Goal: Task Accomplishment & Management: Use online tool/utility

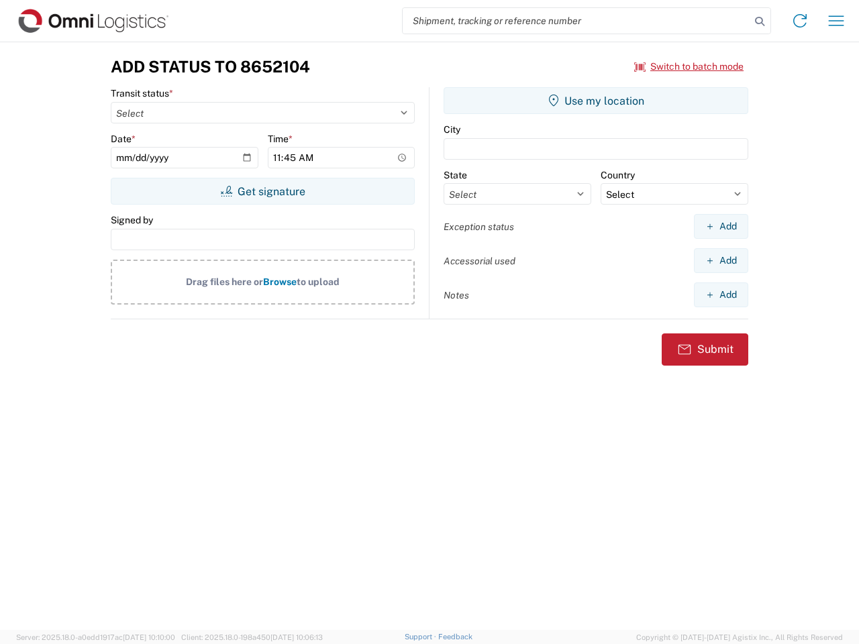
click at [577, 21] on input "search" at bounding box center [577, 21] width 348 height 26
click at [760, 21] on icon at bounding box center [760, 21] width 19 height 19
click at [800, 21] on icon at bounding box center [799, 20] width 21 height 21
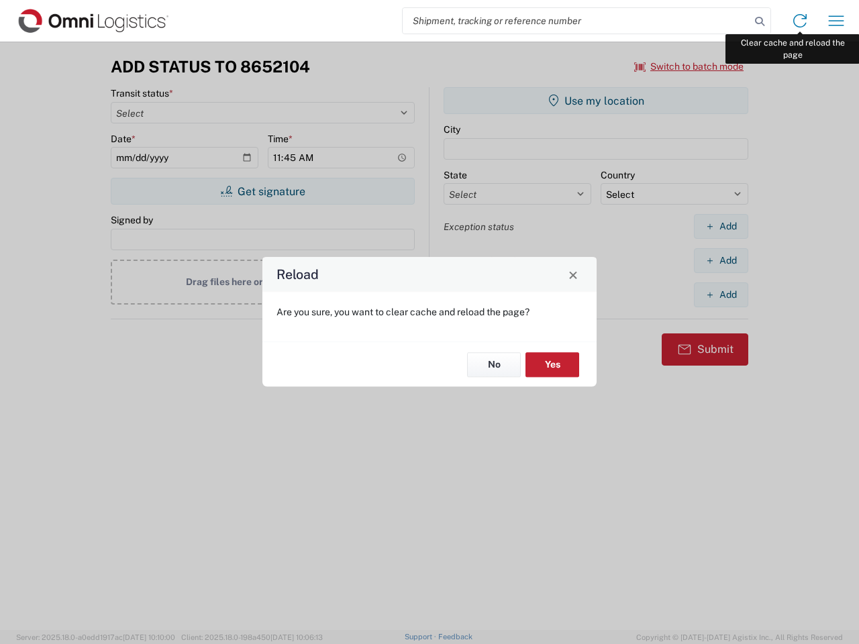
click at [836, 21] on div "Reload Are you sure, you want to clear cache and reload the page? No Yes" at bounding box center [429, 322] width 859 height 644
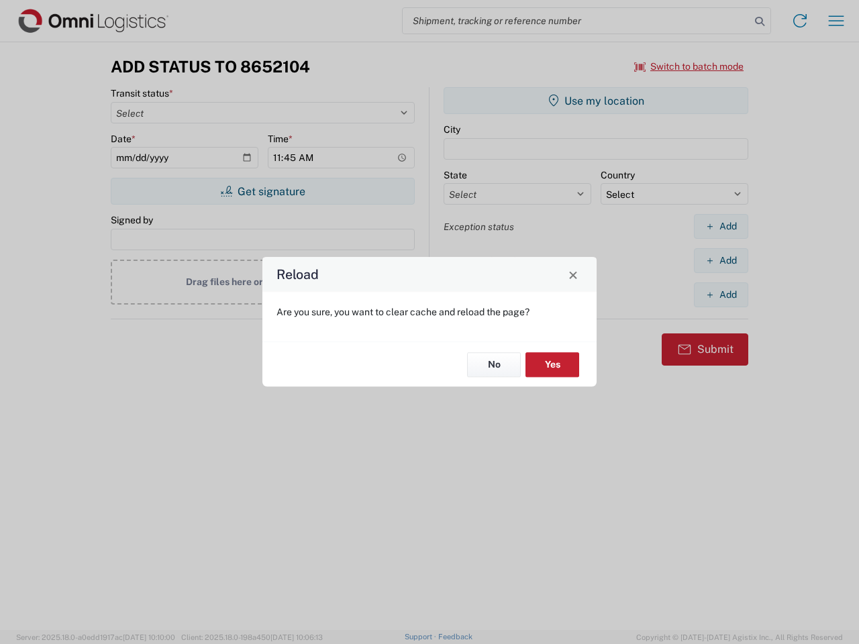
click at [689, 66] on div "Reload Are you sure, you want to clear cache and reload the page? No Yes" at bounding box center [429, 322] width 859 height 644
click at [262, 191] on div "Reload Are you sure, you want to clear cache and reload the page? No Yes" at bounding box center [429, 322] width 859 height 644
click at [596, 101] on div "Reload Are you sure, you want to clear cache and reload the page? No Yes" at bounding box center [429, 322] width 859 height 644
click at [721, 226] on div "Reload Are you sure, you want to clear cache and reload the page? No Yes" at bounding box center [429, 322] width 859 height 644
click at [721, 260] on div "Reload Are you sure, you want to clear cache and reload the page? No Yes" at bounding box center [429, 322] width 859 height 644
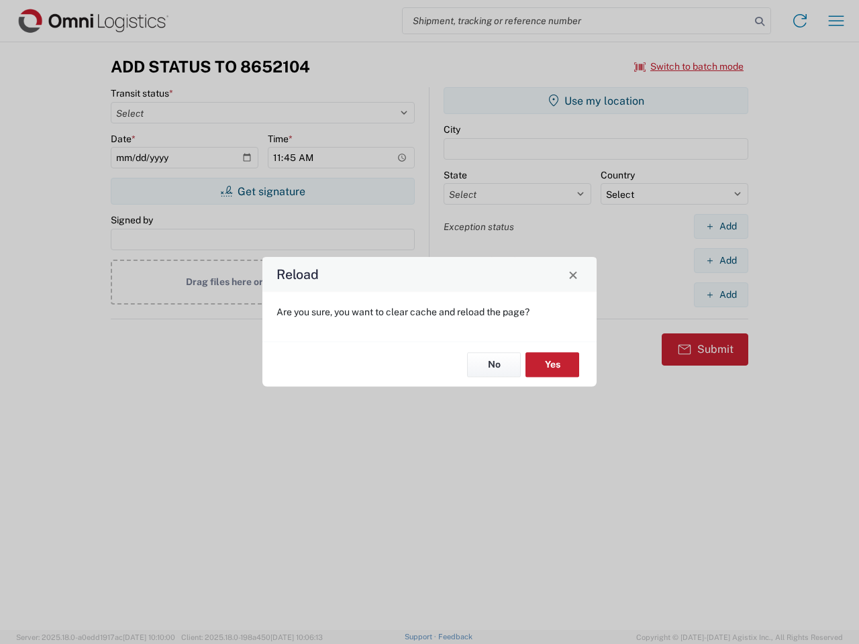
click at [721, 295] on div "Reload Are you sure, you want to clear cache and reload the page? No Yes" at bounding box center [429, 322] width 859 height 644
